Goal: Information Seeking & Learning: Learn about a topic

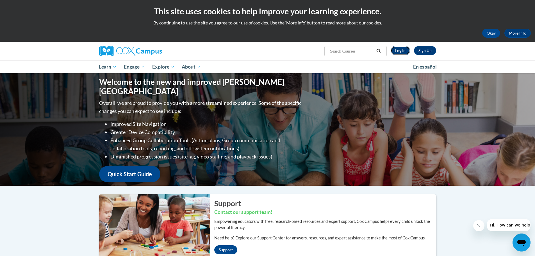
click at [402, 52] on link "Log In" at bounding box center [400, 50] width 19 height 9
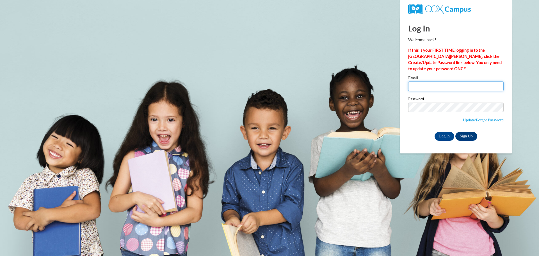
click at [432, 89] on input "Email" at bounding box center [455, 86] width 95 height 10
type input "jherbert@lburg.k12.in.us"
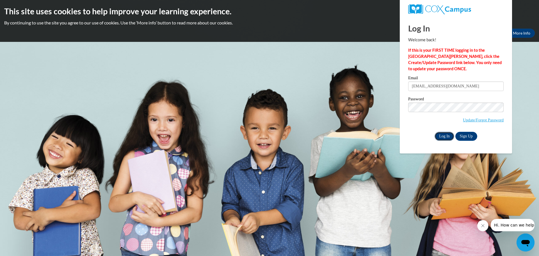
click at [445, 136] on input "Log In" at bounding box center [445, 136] width 20 height 9
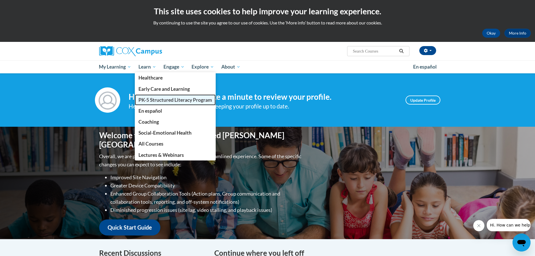
click at [152, 99] on span "PK-5 Structured Literacy Program" at bounding box center [175, 100] width 74 height 6
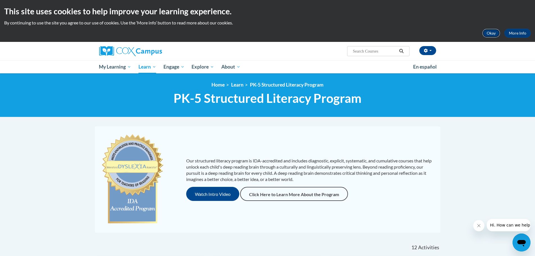
click at [487, 33] on button "Okay" at bounding box center [491, 33] width 18 height 9
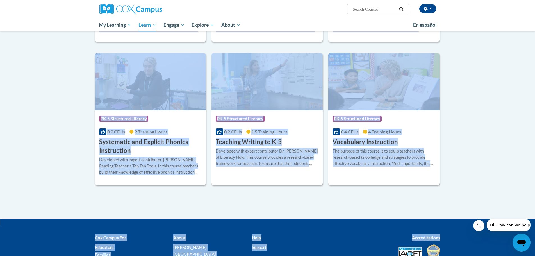
scroll to position [641, 0]
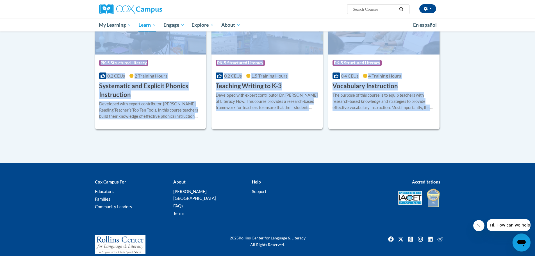
drag, startPoint x: 140, startPoint y: 95, endPoint x: 443, endPoint y: 131, distance: 305.4
copy div "«« « 1-12 » »» 12 Activities CEUs Course Category: PK-5 Structured Literacy 0 C…"
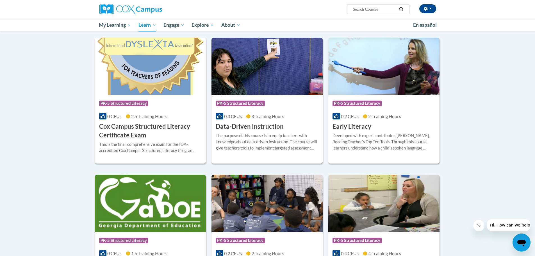
scroll to position [0, 0]
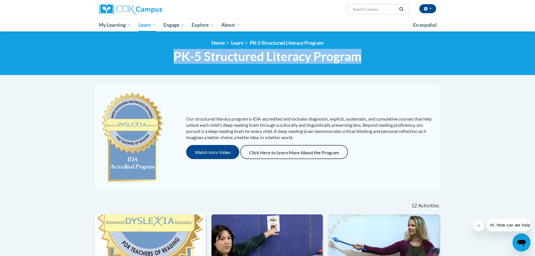
drag, startPoint x: 353, startPoint y: 57, endPoint x: 175, endPoint y: 54, distance: 177.8
click at [175, 54] on h1 "PK-5 Structured Literacy Program PK-5 Structured Literacy Program" at bounding box center [267, 56] width 345 height 15
copy span "PK-5 Structured Literacy Program"
